Goal: Find specific page/section

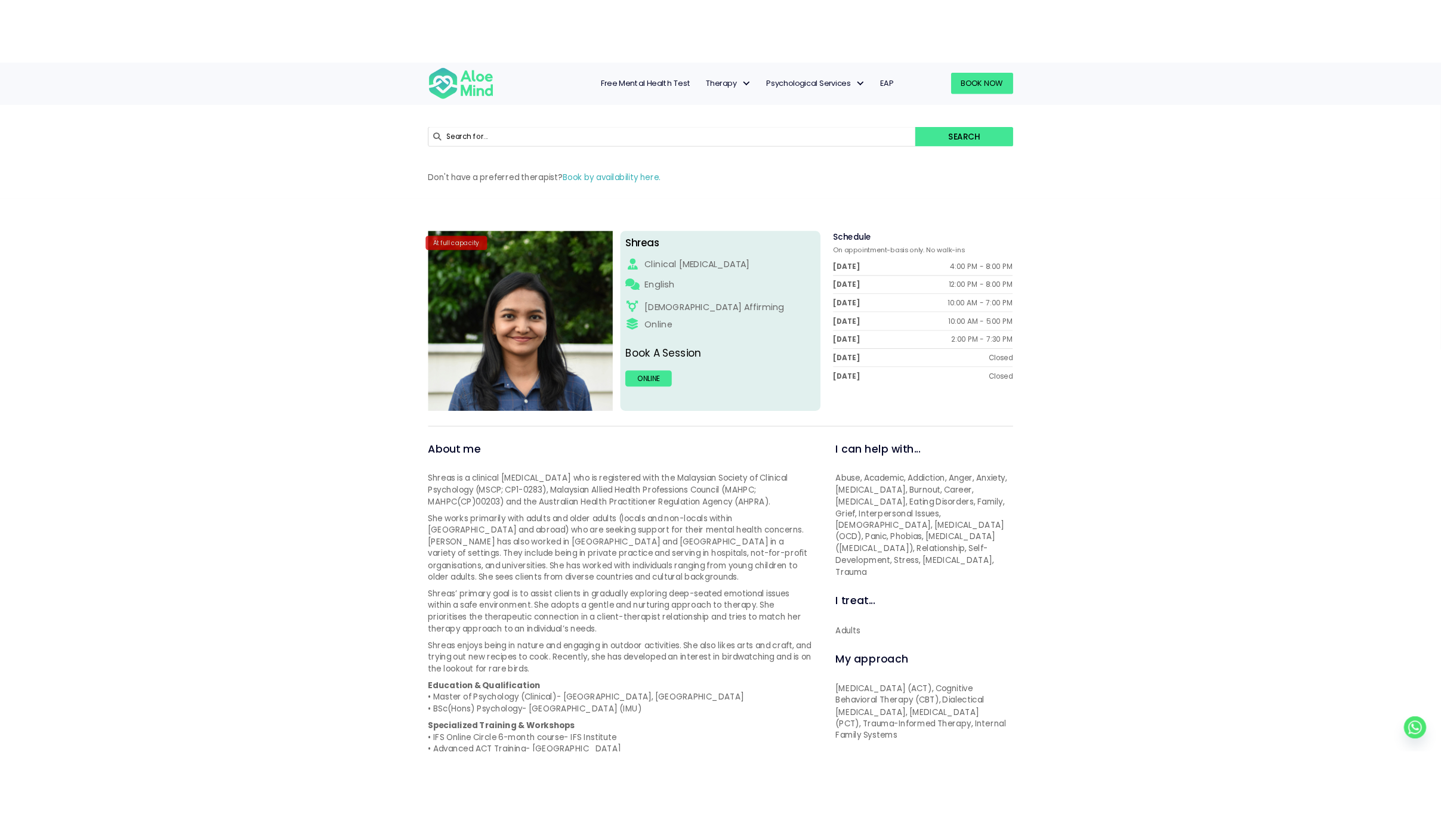
scroll to position [18, 0]
